Goal: Entertainment & Leisure: Consume media (video, audio)

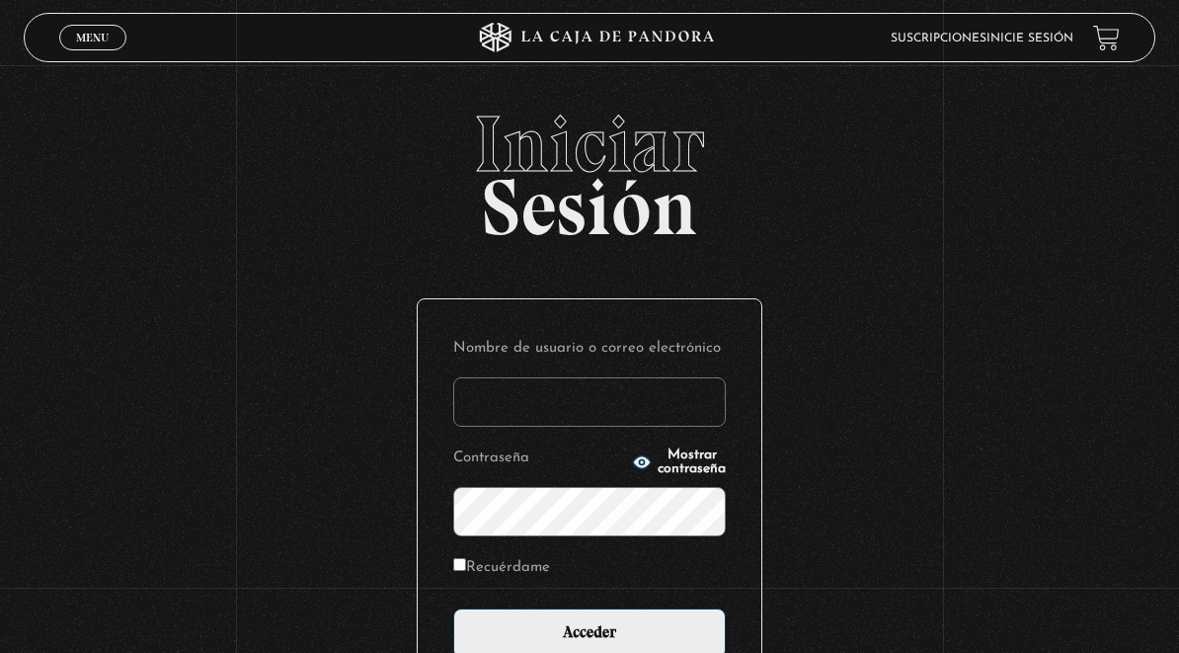
click at [672, 406] on input "Nombre de usuario o correo electrónico" at bounding box center [589, 401] width 272 height 49
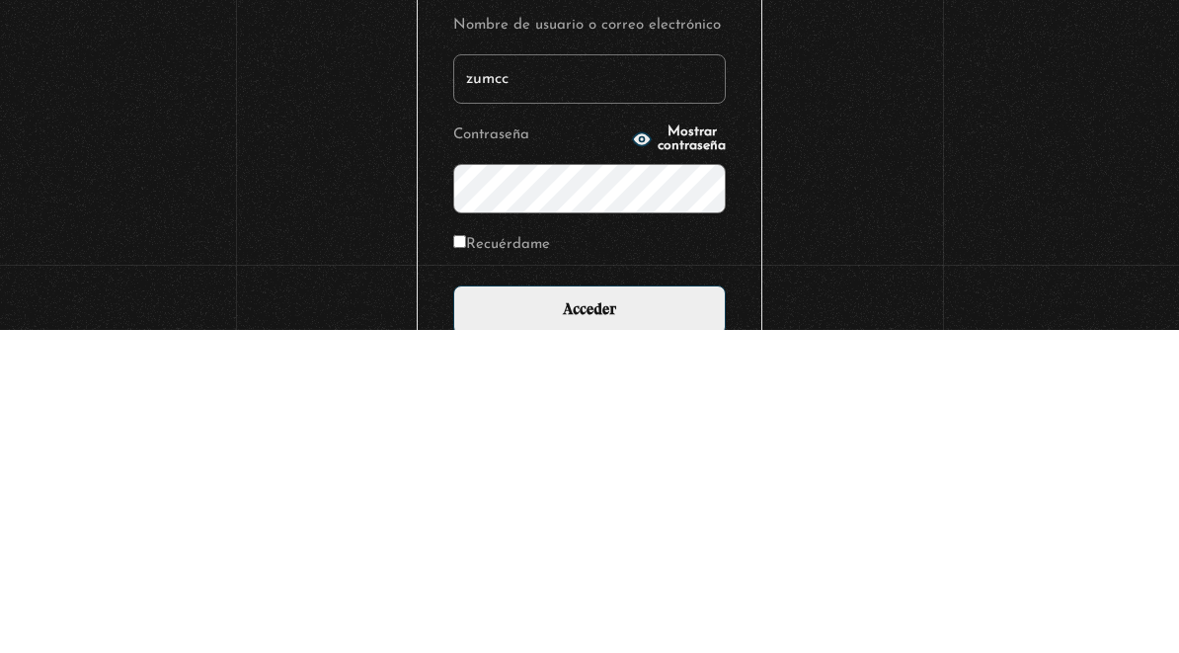
type input "zumcc"
click at [464, 558] on input "Recuérdame" at bounding box center [459, 564] width 13 height 13
checkbox input "true"
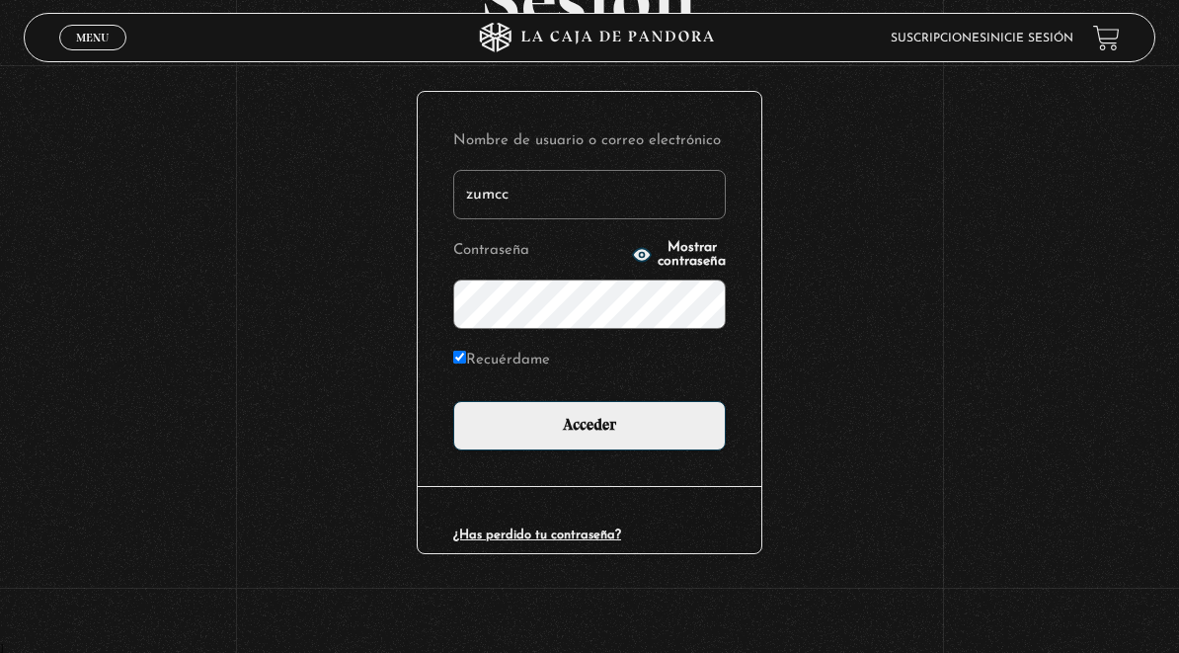
click at [639, 421] on input "Acceder" at bounding box center [589, 425] width 272 height 49
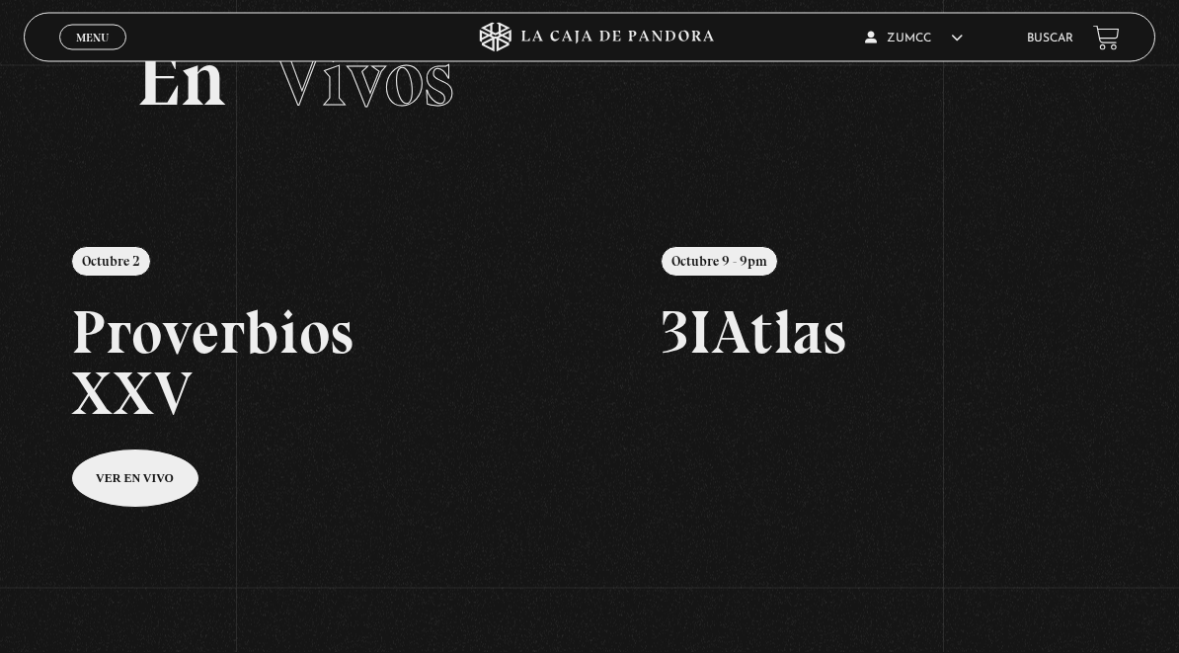
scroll to position [72, 0]
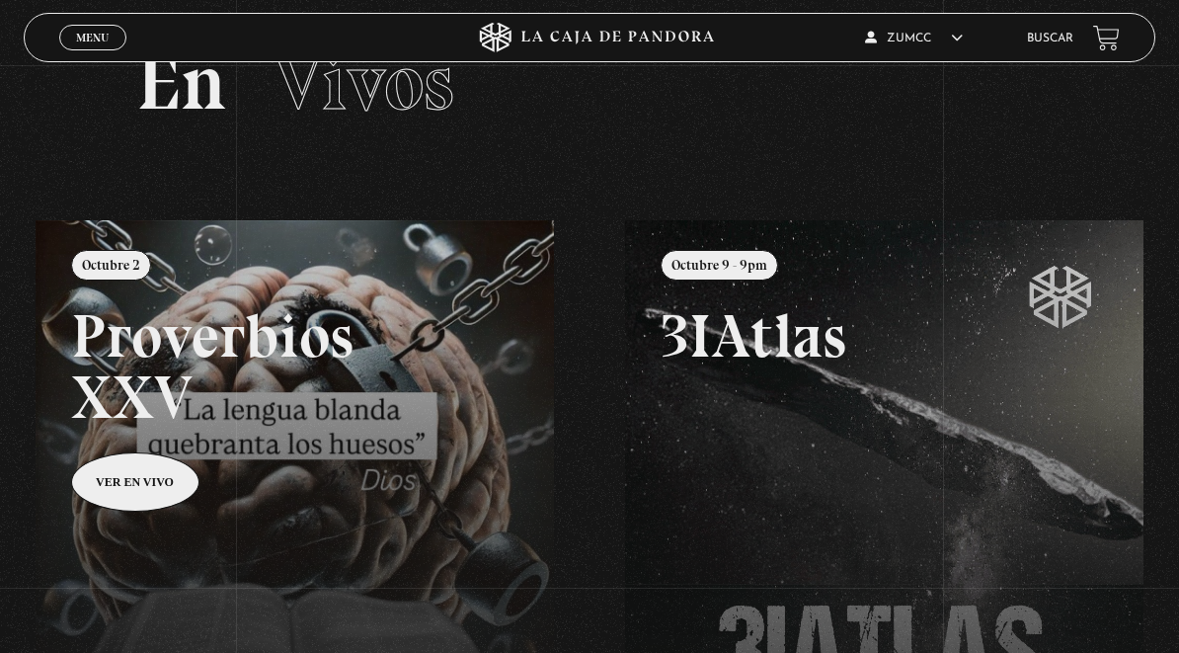
click at [106, 43] on span "Menu" at bounding box center [92, 38] width 33 height 12
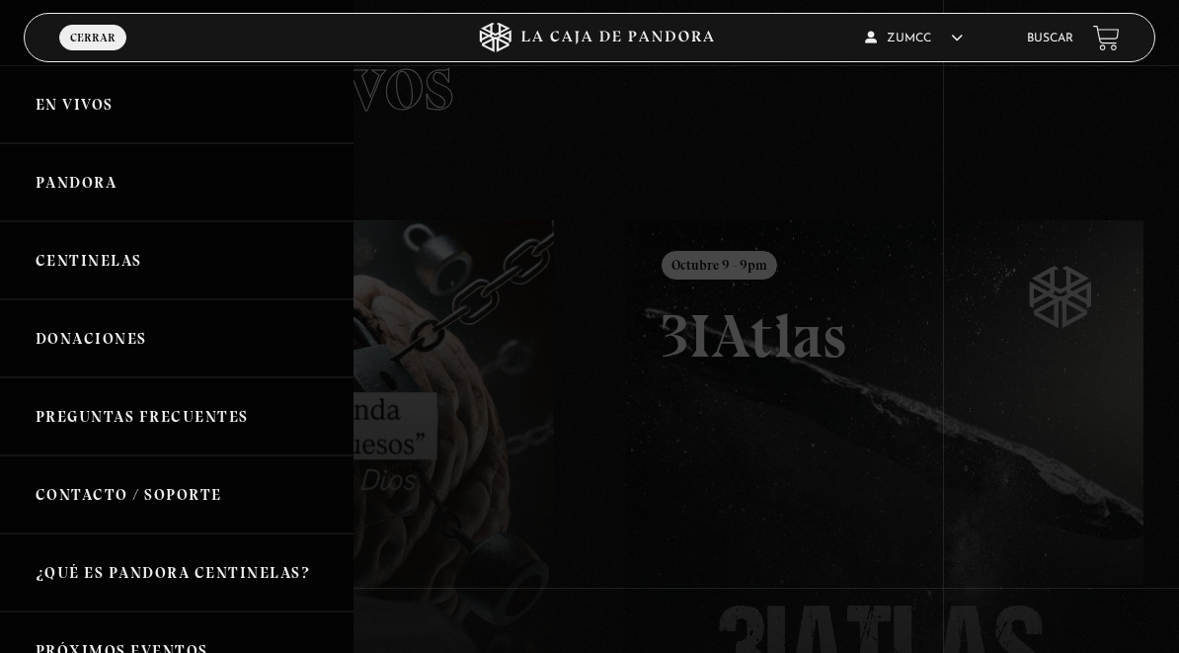
click at [110, 181] on link "Pandora" at bounding box center [176, 182] width 353 height 78
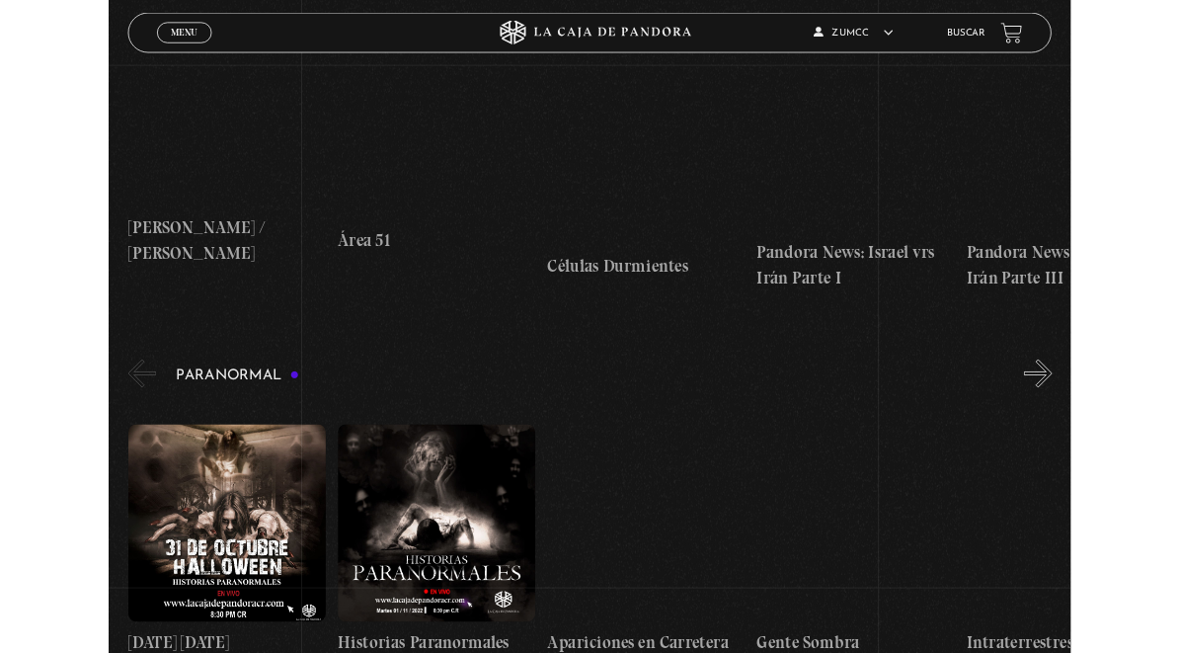
scroll to position [1425, 0]
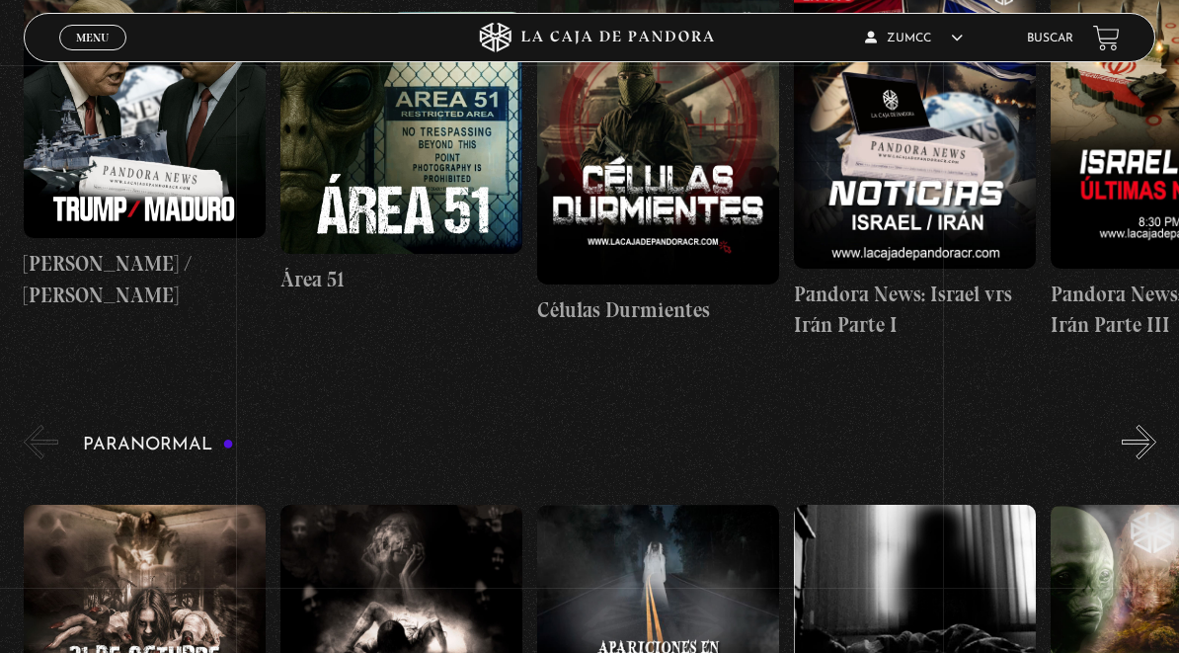
click at [443, 171] on figure at bounding box center [401, 133] width 242 height 242
